Goal: Obtain resource: Obtain resource

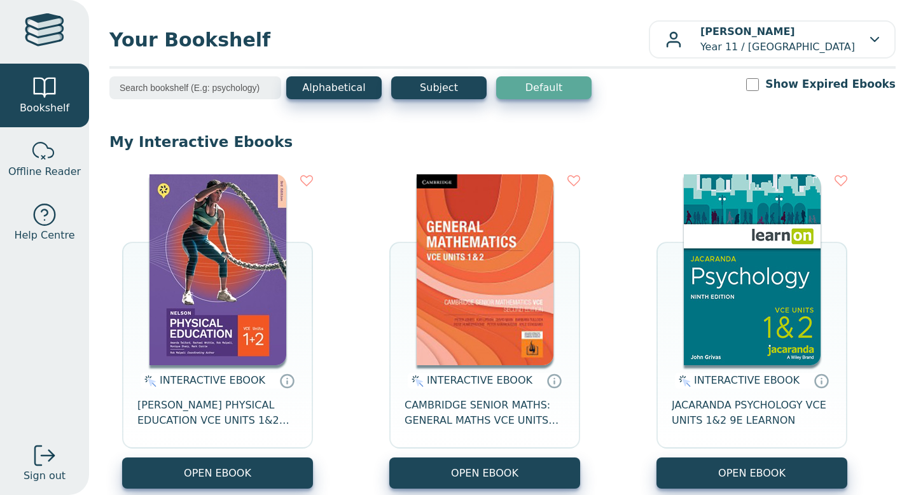
click at [220, 266] on img at bounding box center [218, 269] width 137 height 191
click at [252, 251] on img at bounding box center [218, 269] width 137 height 191
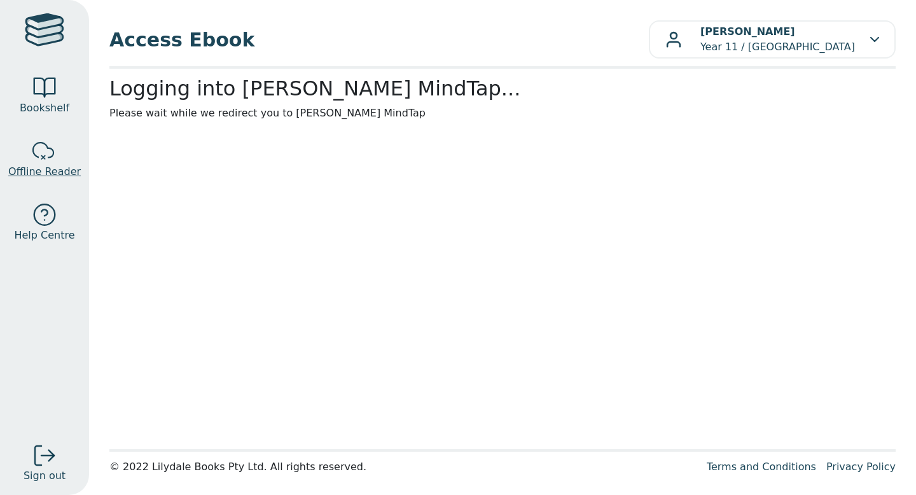
click at [55, 165] on span "Offline Reader" at bounding box center [44, 171] width 73 height 15
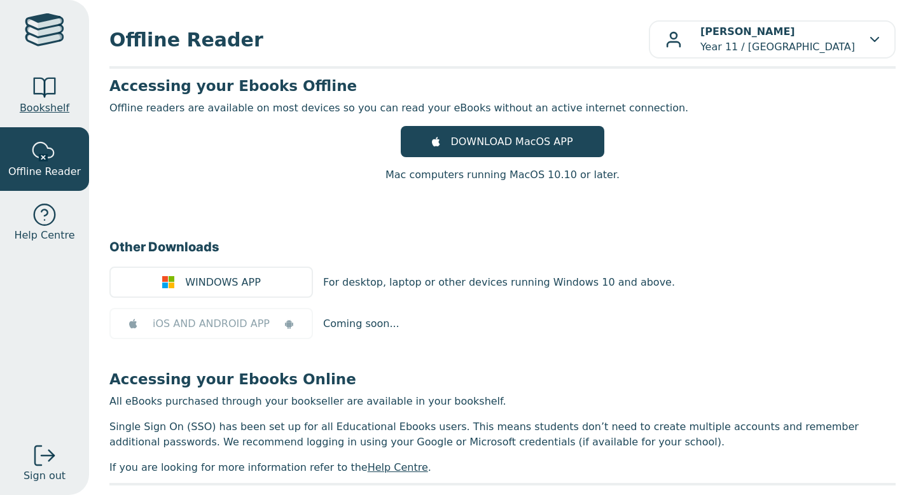
click at [65, 122] on link "Bookshelf" at bounding box center [44, 96] width 89 height 64
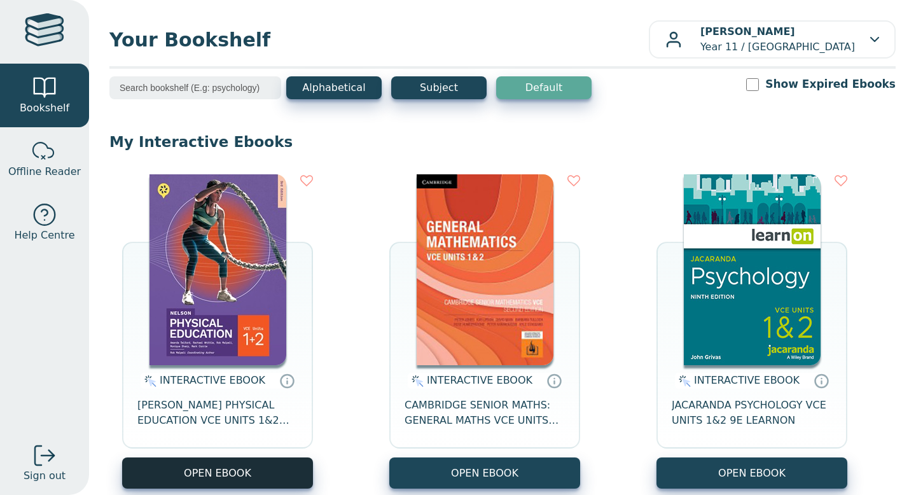
click at [200, 480] on button "OPEN EBOOK" at bounding box center [217, 473] width 191 height 31
